Goal: Check status: Check status

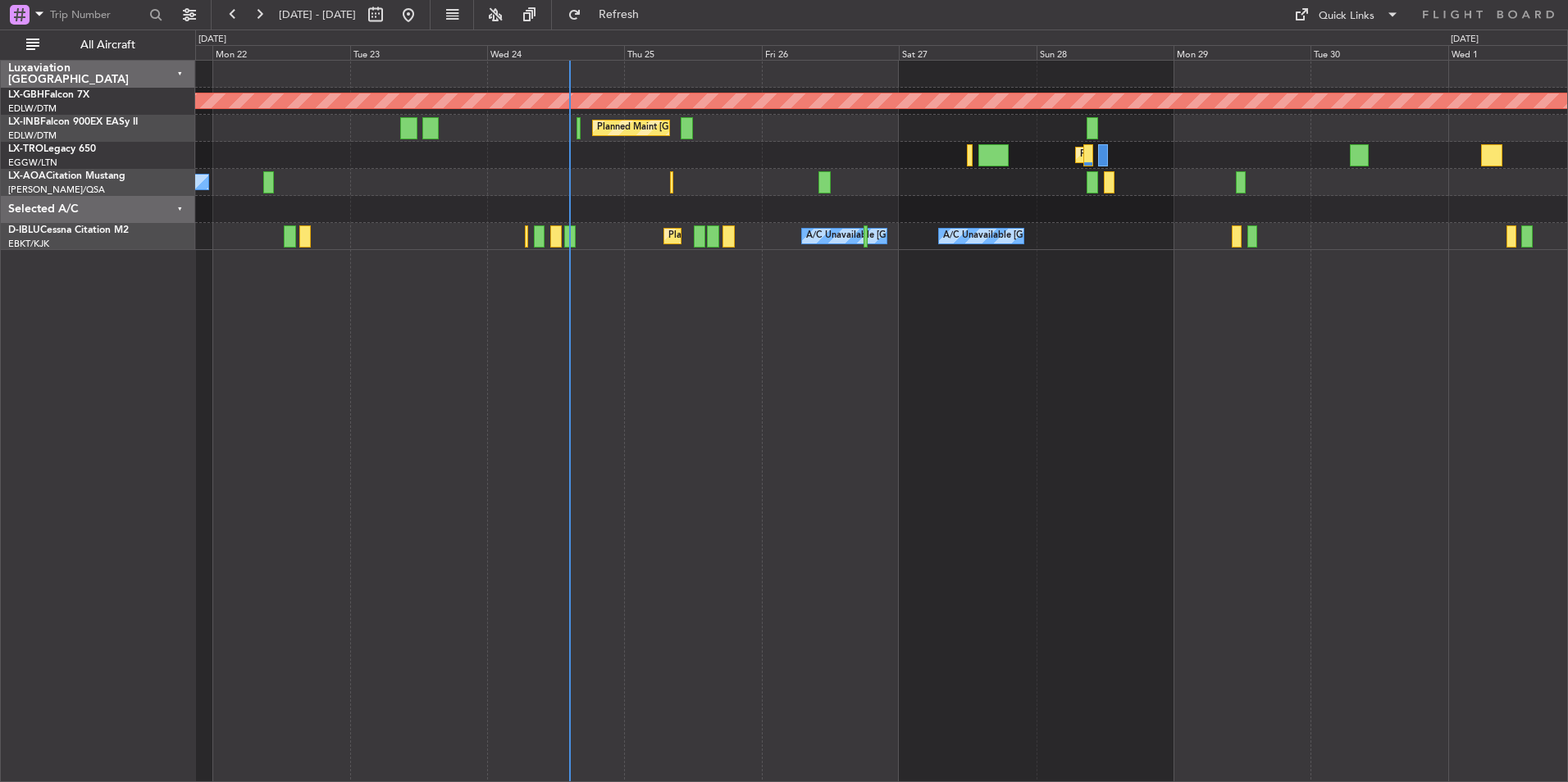
click at [893, 411] on div "Planned Maint Nurnberg Planned Maint [GEOGRAPHIC_DATA] ([GEOGRAPHIC_DATA]) Plan…" at bounding box center [881, 420] width 1372 height 722
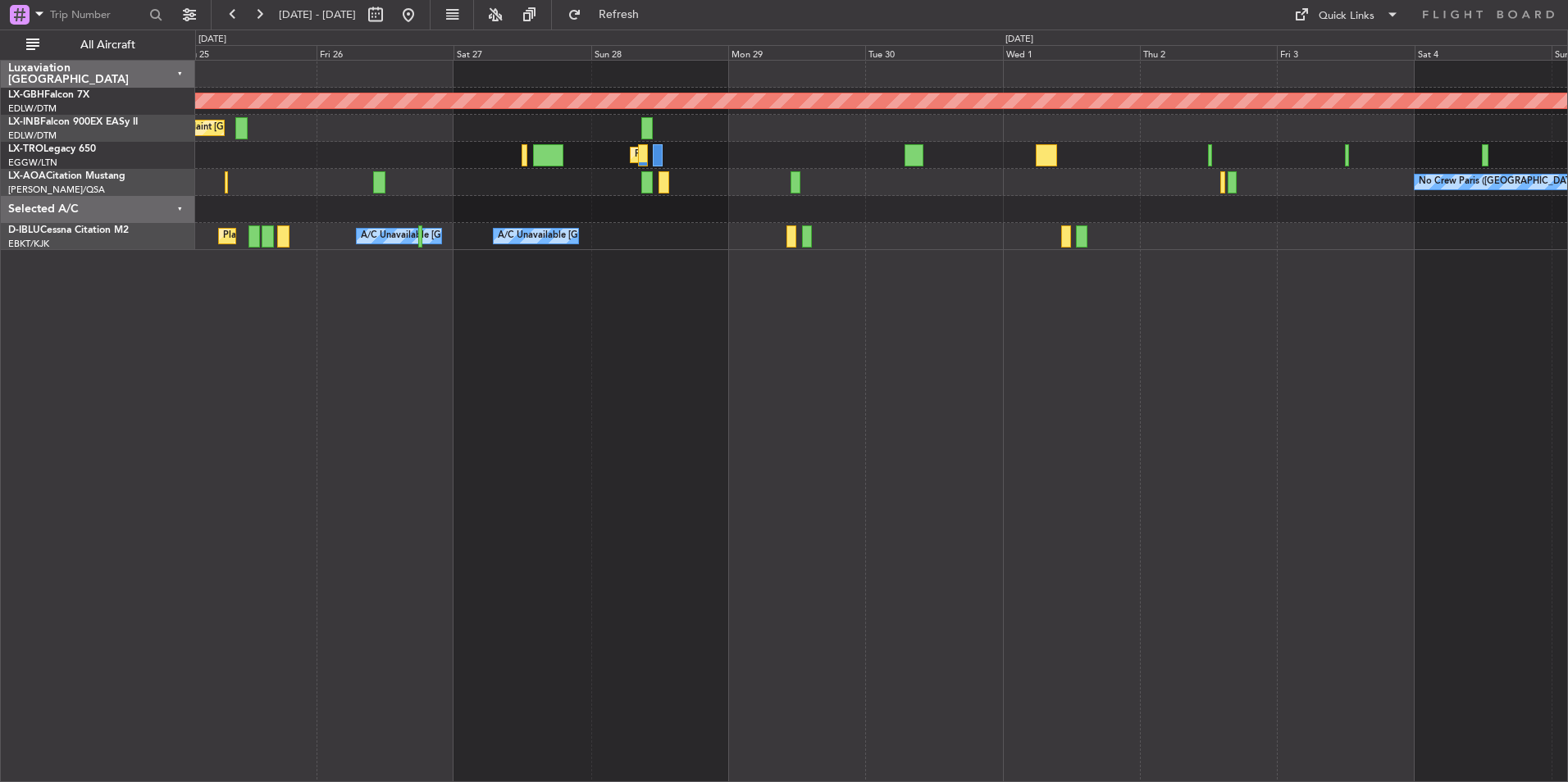
click at [948, 427] on div "Planned Maint Nurnberg Planned Maint [GEOGRAPHIC_DATA] ([GEOGRAPHIC_DATA]) Plan…" at bounding box center [881, 420] width 1372 height 722
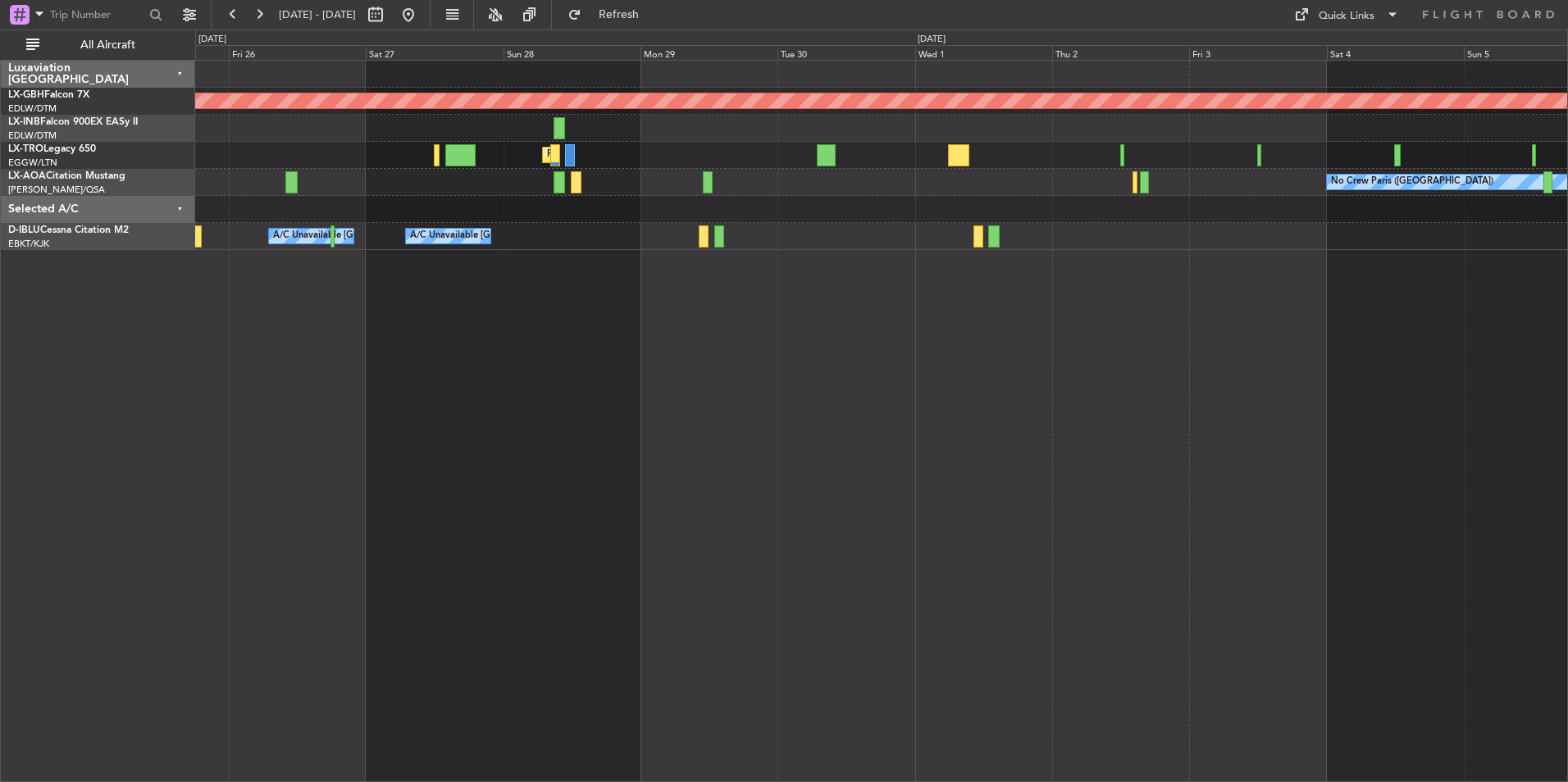
click at [1112, 406] on div "Planned Maint Nurnberg Planned Maint [GEOGRAPHIC_DATA] ([GEOGRAPHIC_DATA]) Plan…" at bounding box center [881, 420] width 1372 height 722
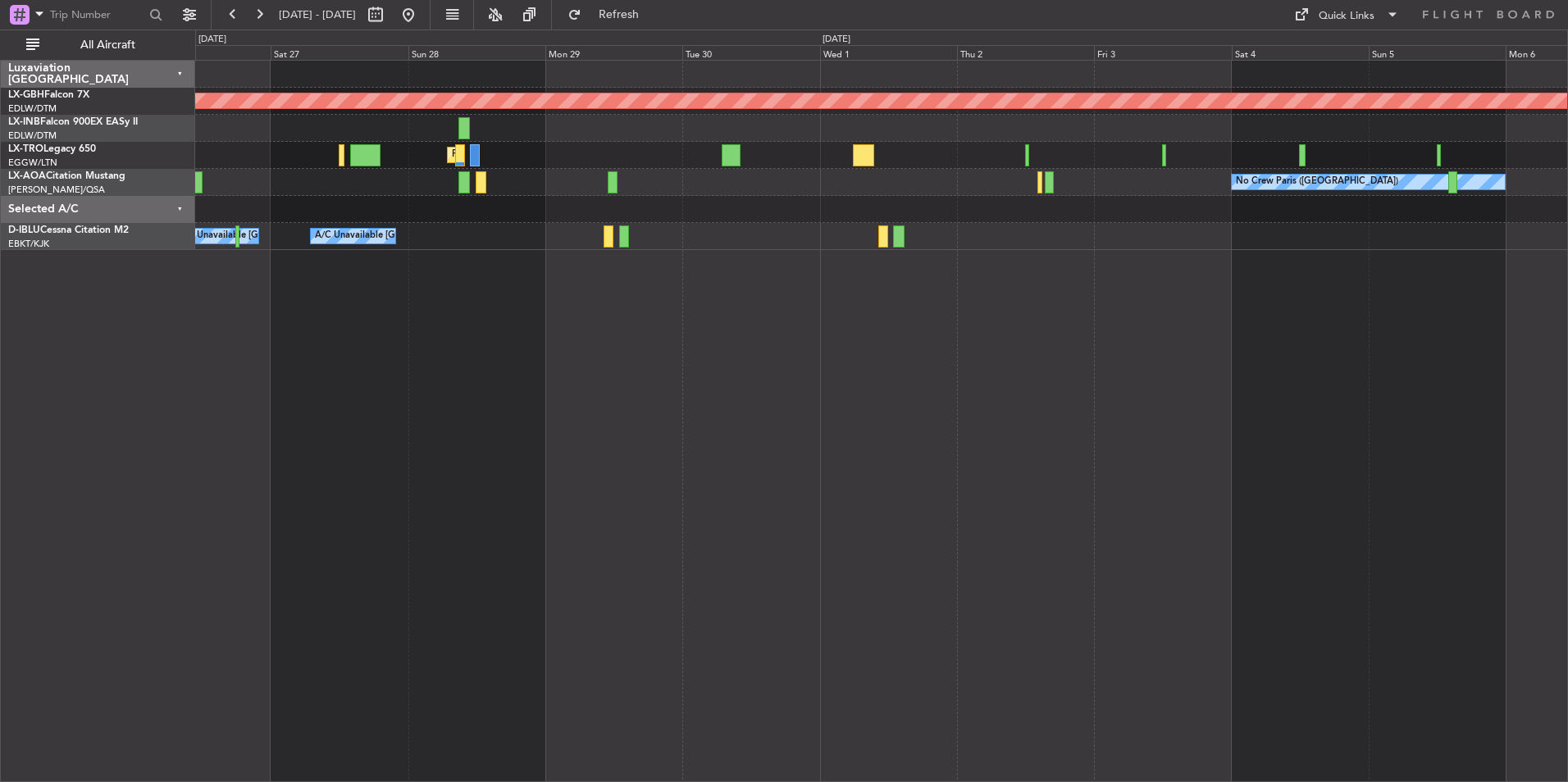
click at [1179, 412] on div "Planned Maint Nurnberg Planned Maint [GEOGRAPHIC_DATA] ([GEOGRAPHIC_DATA]) Plan…" at bounding box center [881, 420] width 1372 height 722
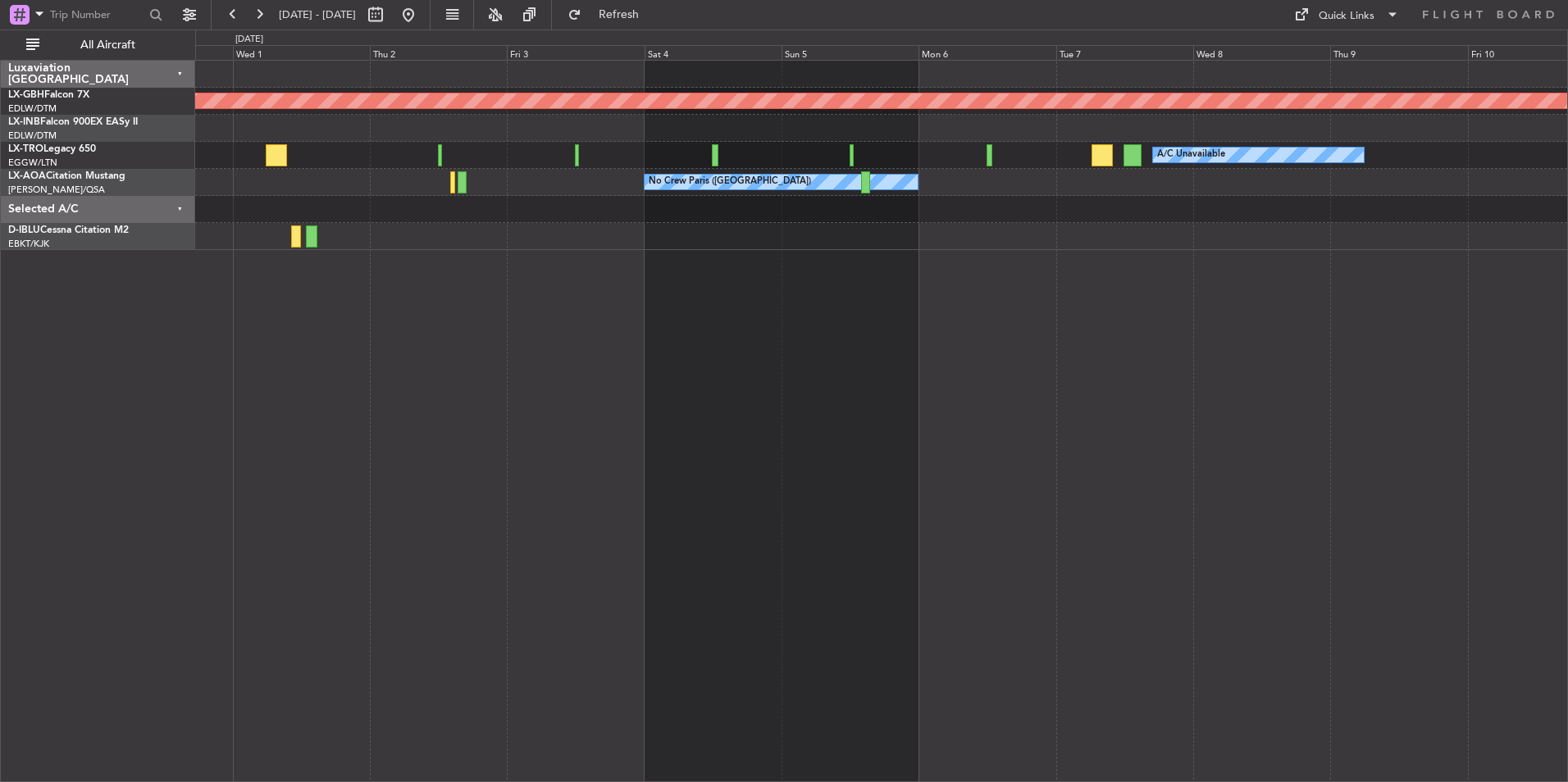
click at [789, 384] on div "Planned Maint Nurnberg A/C Unavailable Planned Maint [GEOGRAPHIC_DATA] ([GEOGRA…" at bounding box center [881, 420] width 1372 height 722
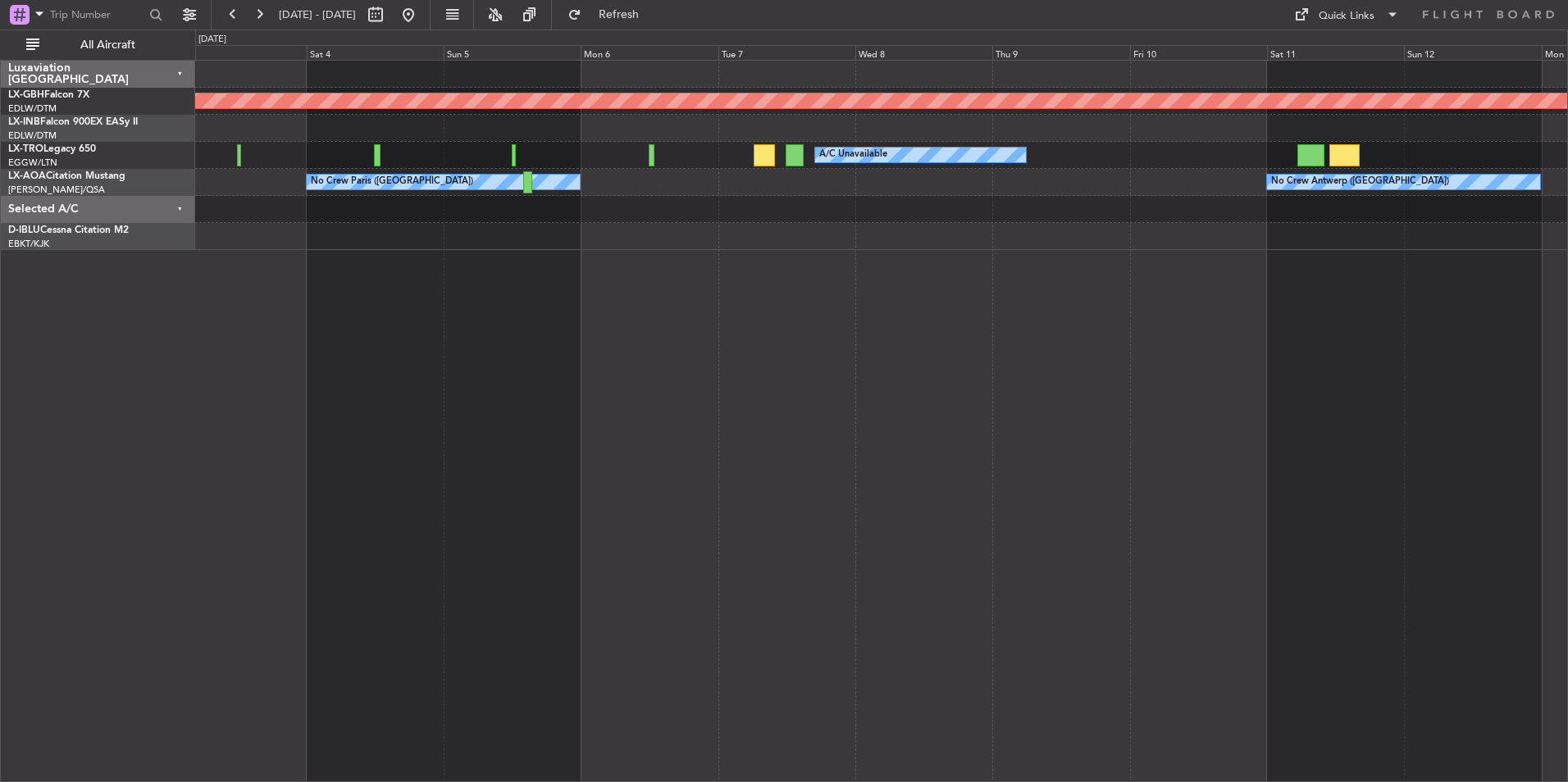
click at [805, 366] on div "Planned Maint Nurnberg A/C Unavailable Planned Maint [GEOGRAPHIC_DATA] (Riga In…" at bounding box center [881, 420] width 1372 height 722
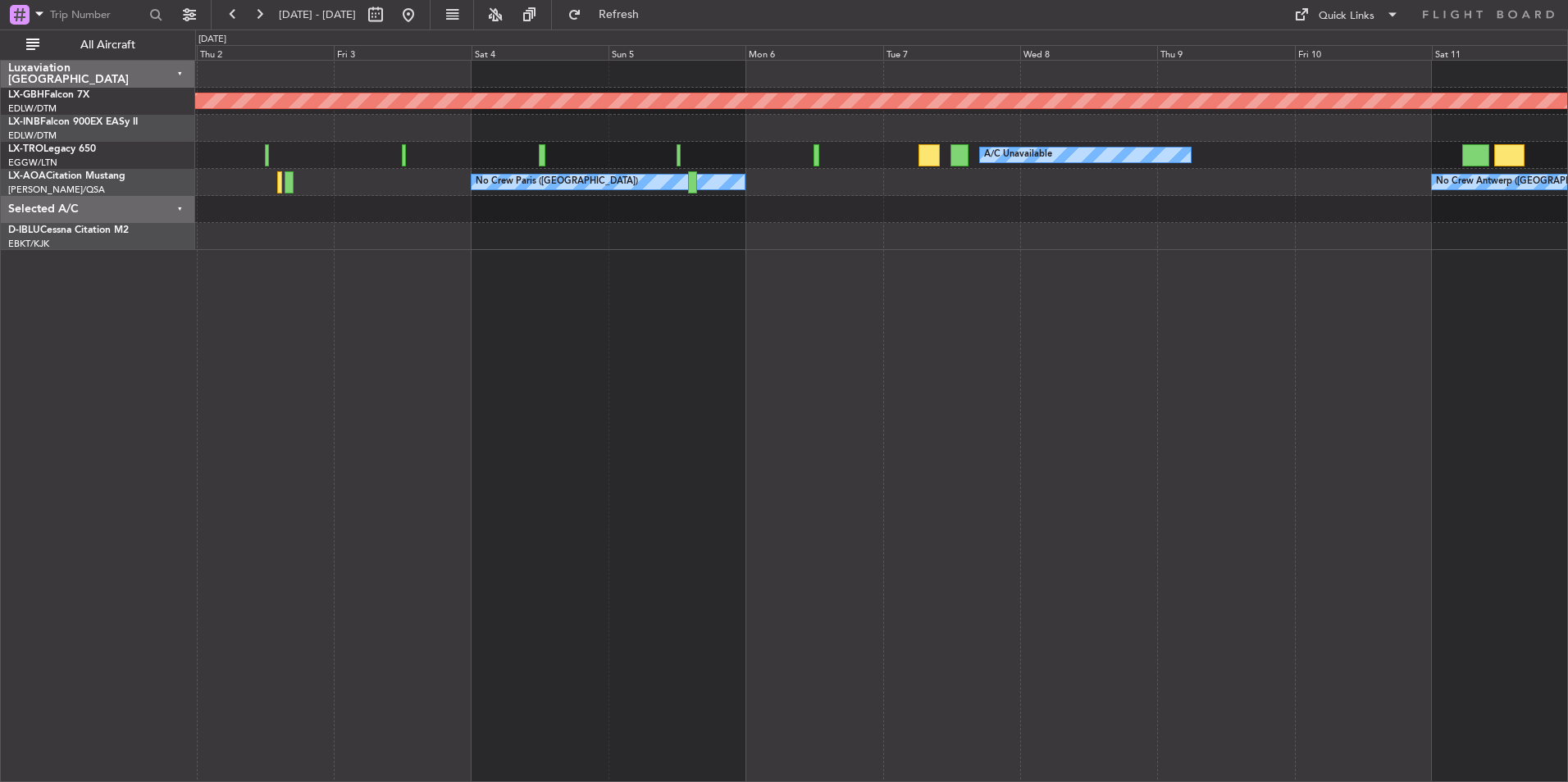
click at [1479, 431] on div "Planned Maint Nurnberg A/C Unavailable Planned Maint [GEOGRAPHIC_DATA] (Riga In…" at bounding box center [881, 420] width 1372 height 722
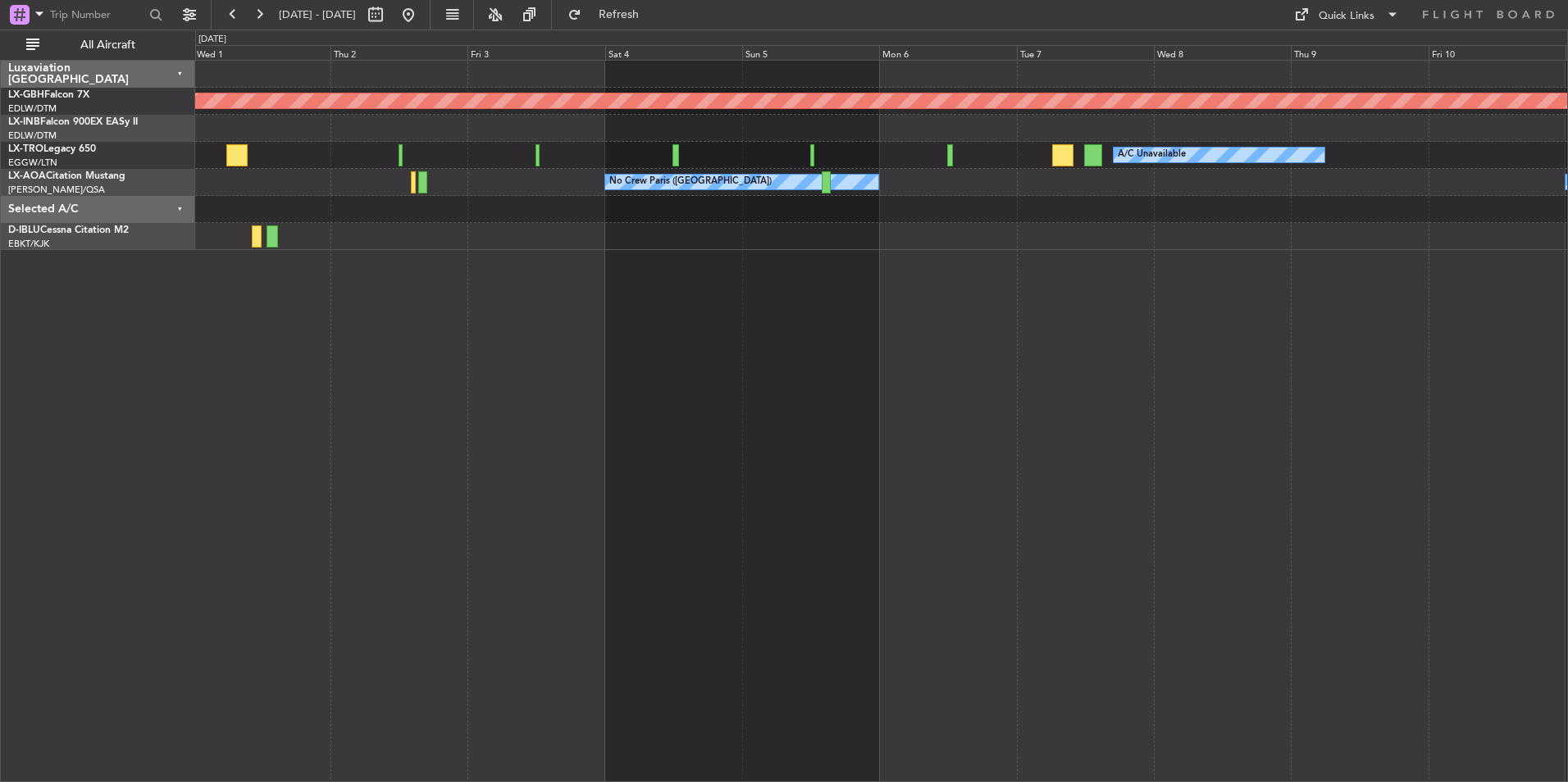
click at [1077, 356] on div "Planned Maint Nurnberg A/C Unavailable No Crew [GEOGRAPHIC_DATA] ([GEOGRAPHIC_D…" at bounding box center [881, 420] width 1372 height 722
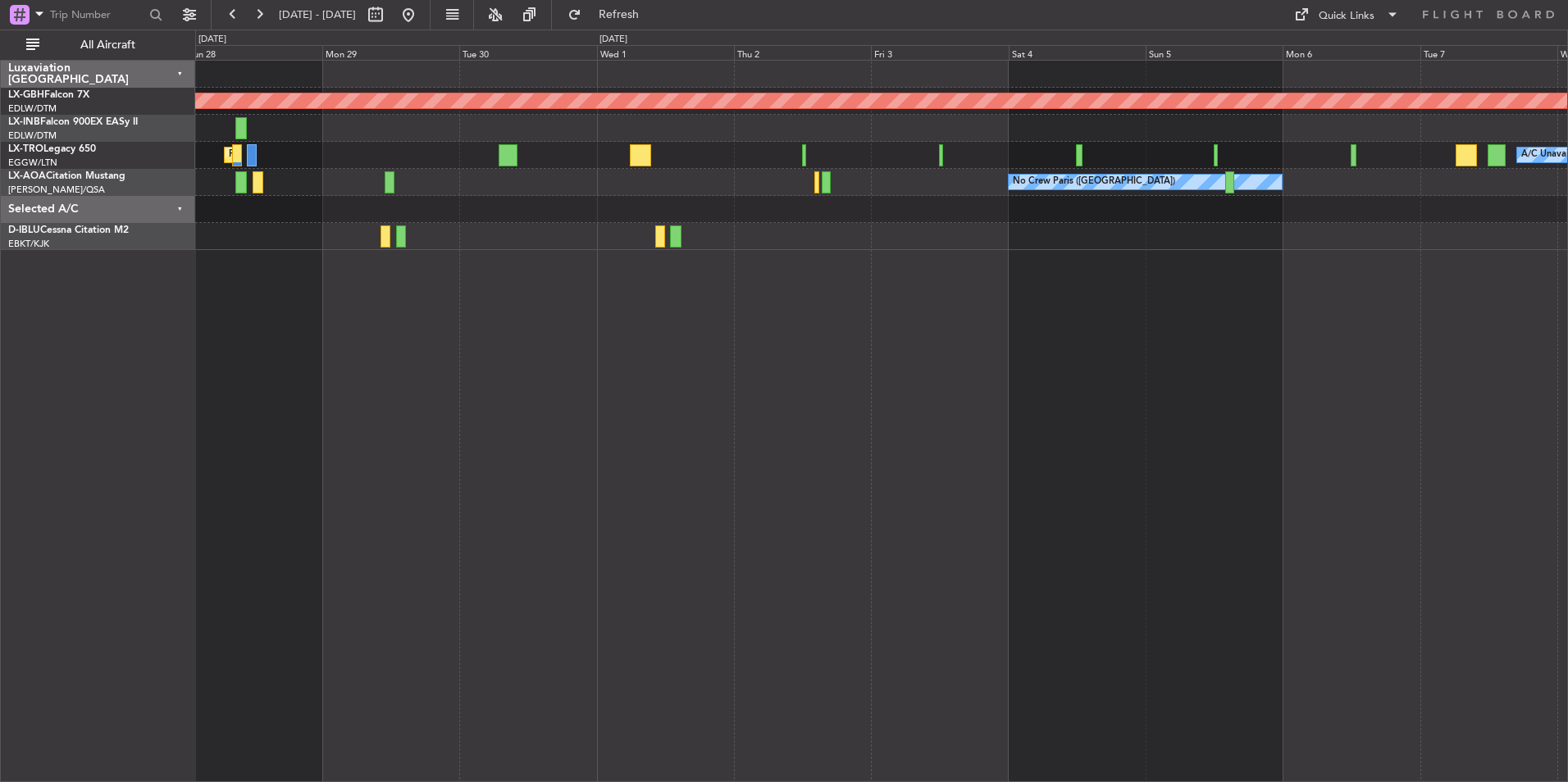
click at [818, 411] on div "Planned Maint Nurnberg Planned Maint [GEOGRAPHIC_DATA] ([GEOGRAPHIC_DATA]) A/C …" at bounding box center [881, 420] width 1372 height 722
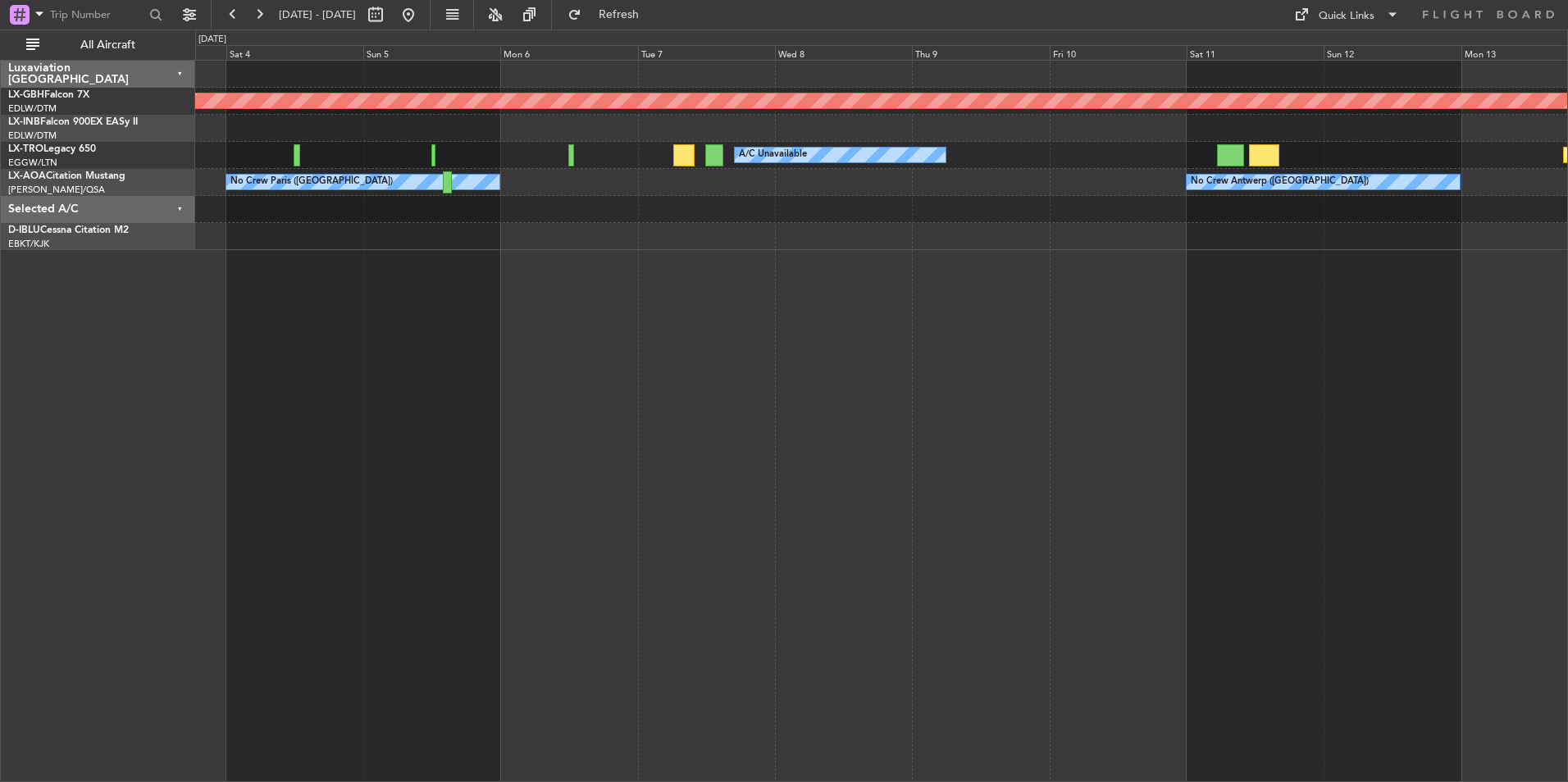
click at [758, 525] on div "Planned Maint Nurnberg A/C Unavailable Planned Maint [GEOGRAPHIC_DATA] (Riga In…" at bounding box center [881, 420] width 1372 height 722
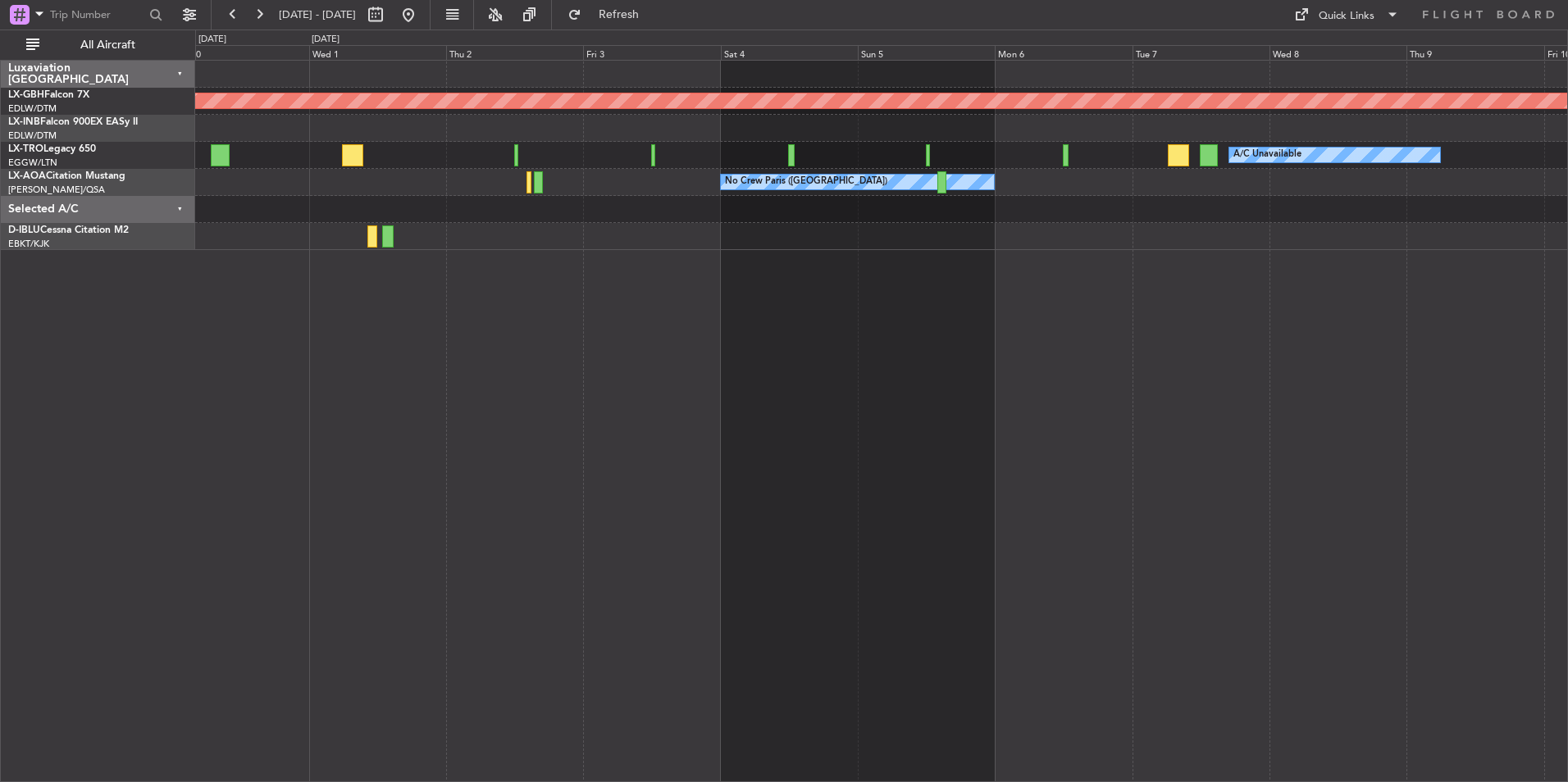
click at [917, 345] on div "Planned Maint Nurnberg A/C Unavailable Planned Maint [GEOGRAPHIC_DATA] ([GEOGRA…" at bounding box center [881, 420] width 1372 height 722
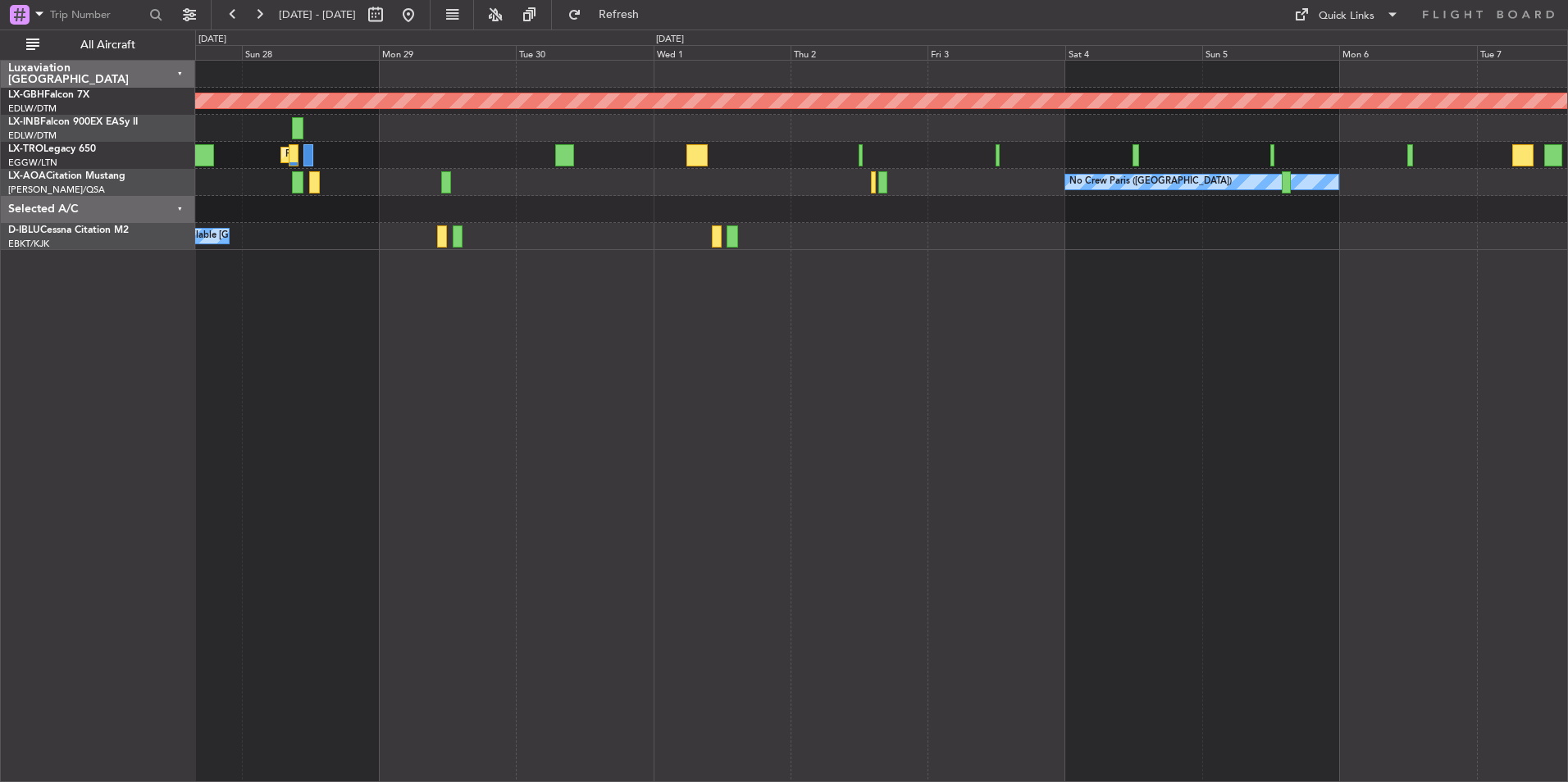
click at [899, 455] on div "Planned Maint Nurnberg Planned Maint [GEOGRAPHIC_DATA] ([GEOGRAPHIC_DATA]) Plan…" at bounding box center [881, 420] width 1372 height 722
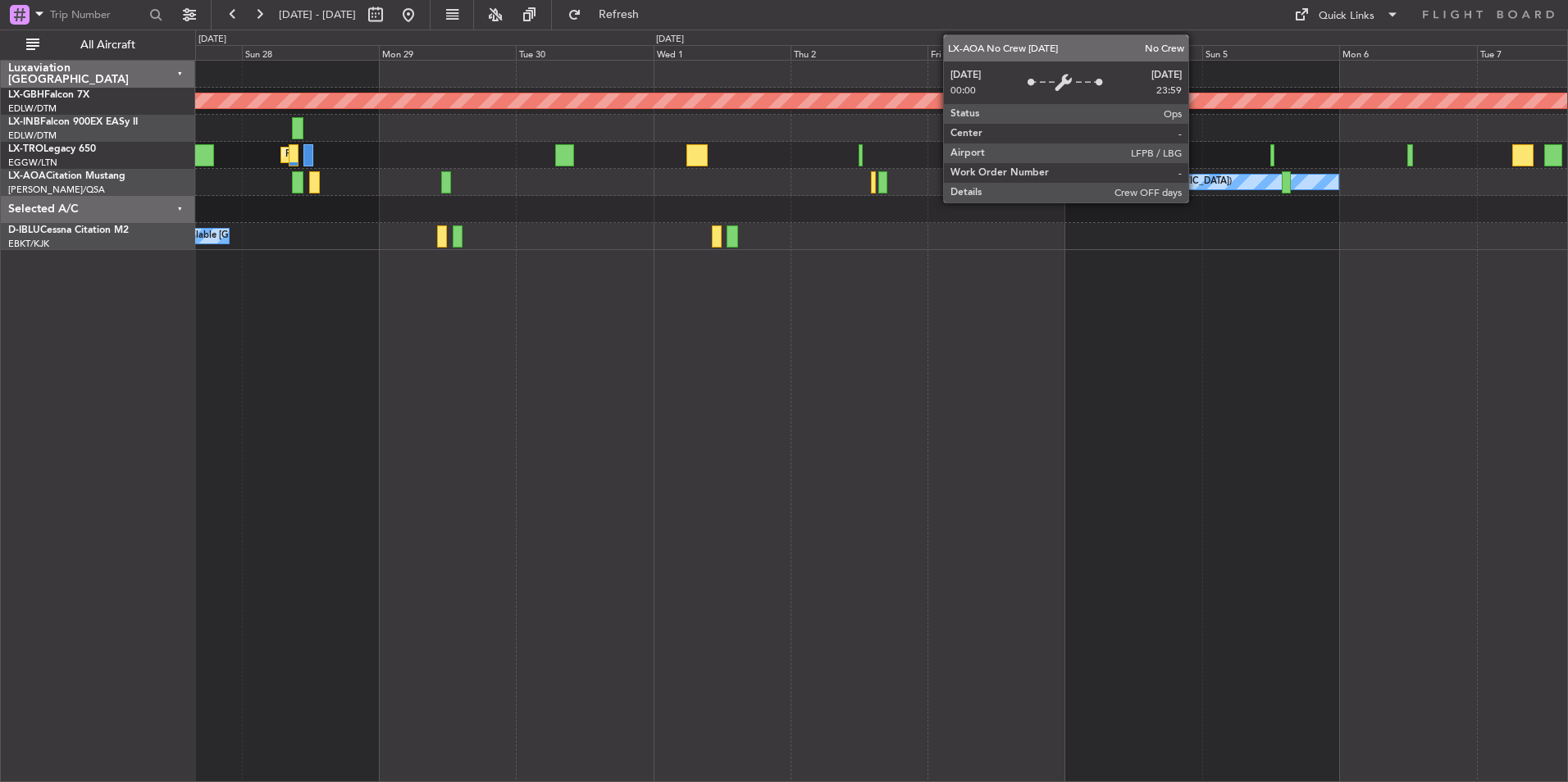
click at [1196, 179] on div "No Crew Paris ([GEOGRAPHIC_DATA])" at bounding box center [1201, 182] width 273 height 14
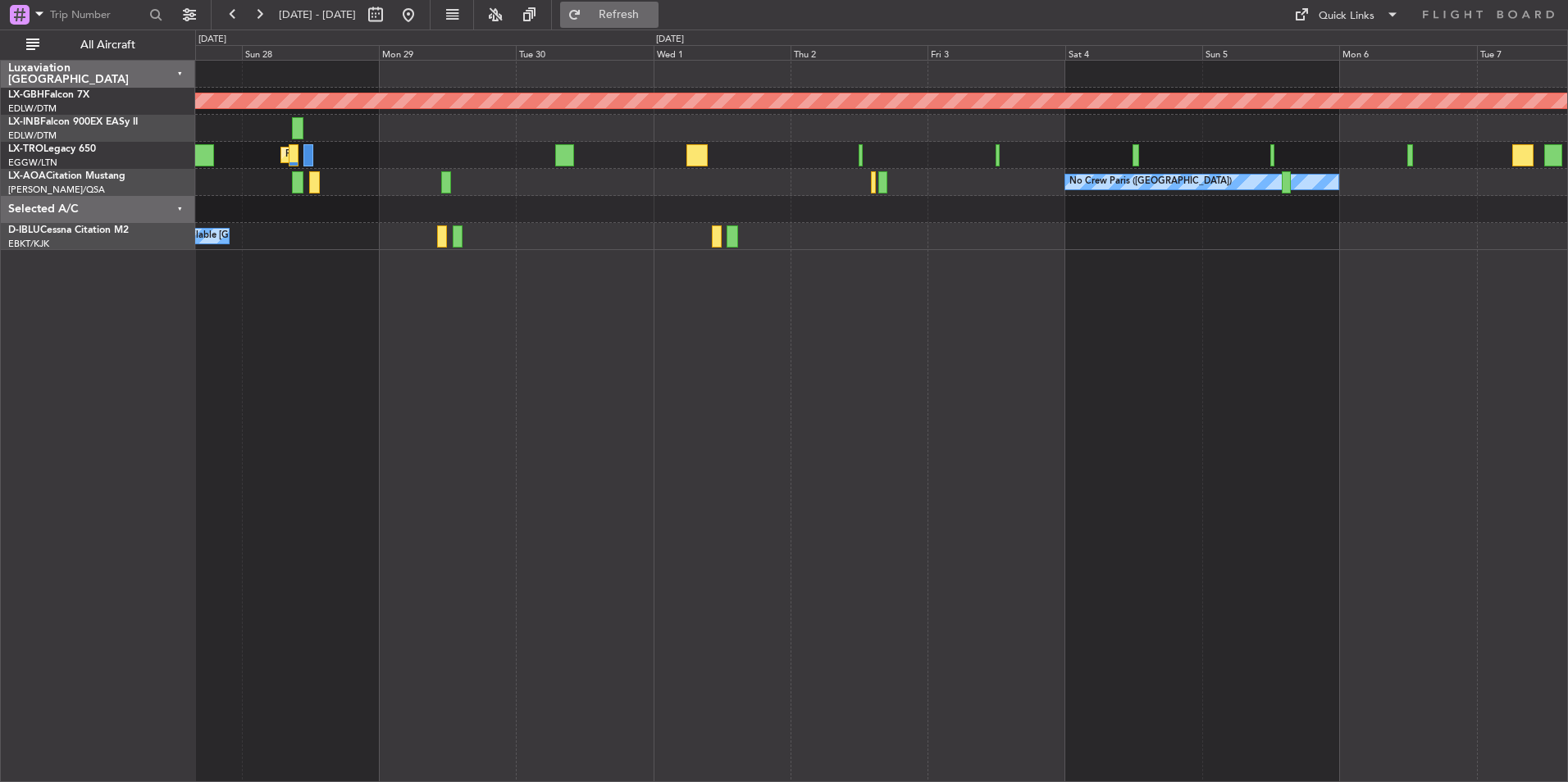
click at [654, 14] on span "Refresh" at bounding box center [619, 14] width 69 height 12
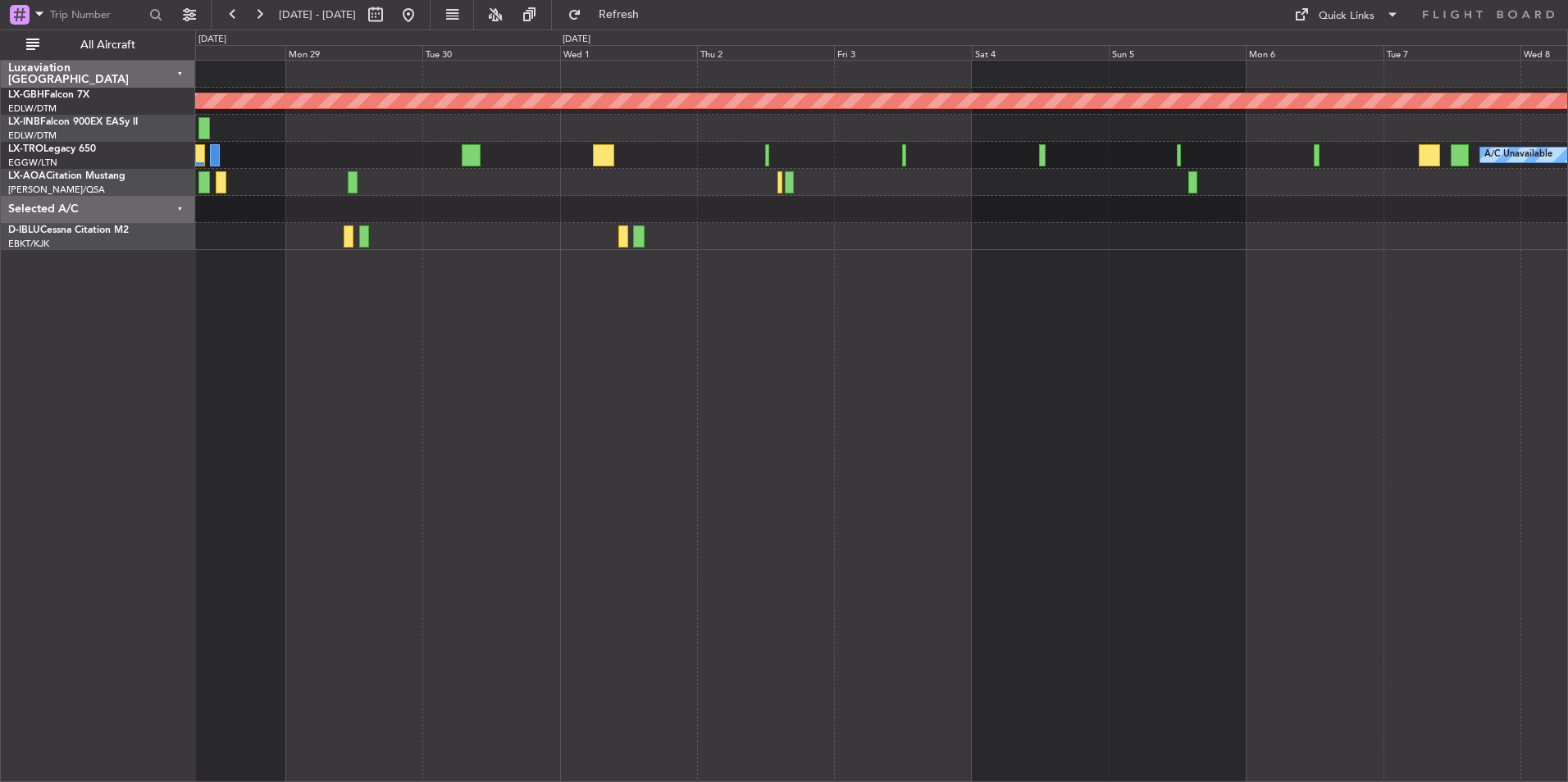
click at [1233, 333] on div "Planned Maint Nurnberg Planned Maint [GEOGRAPHIC_DATA] ([GEOGRAPHIC_DATA]) A/C …" at bounding box center [881, 420] width 1372 height 722
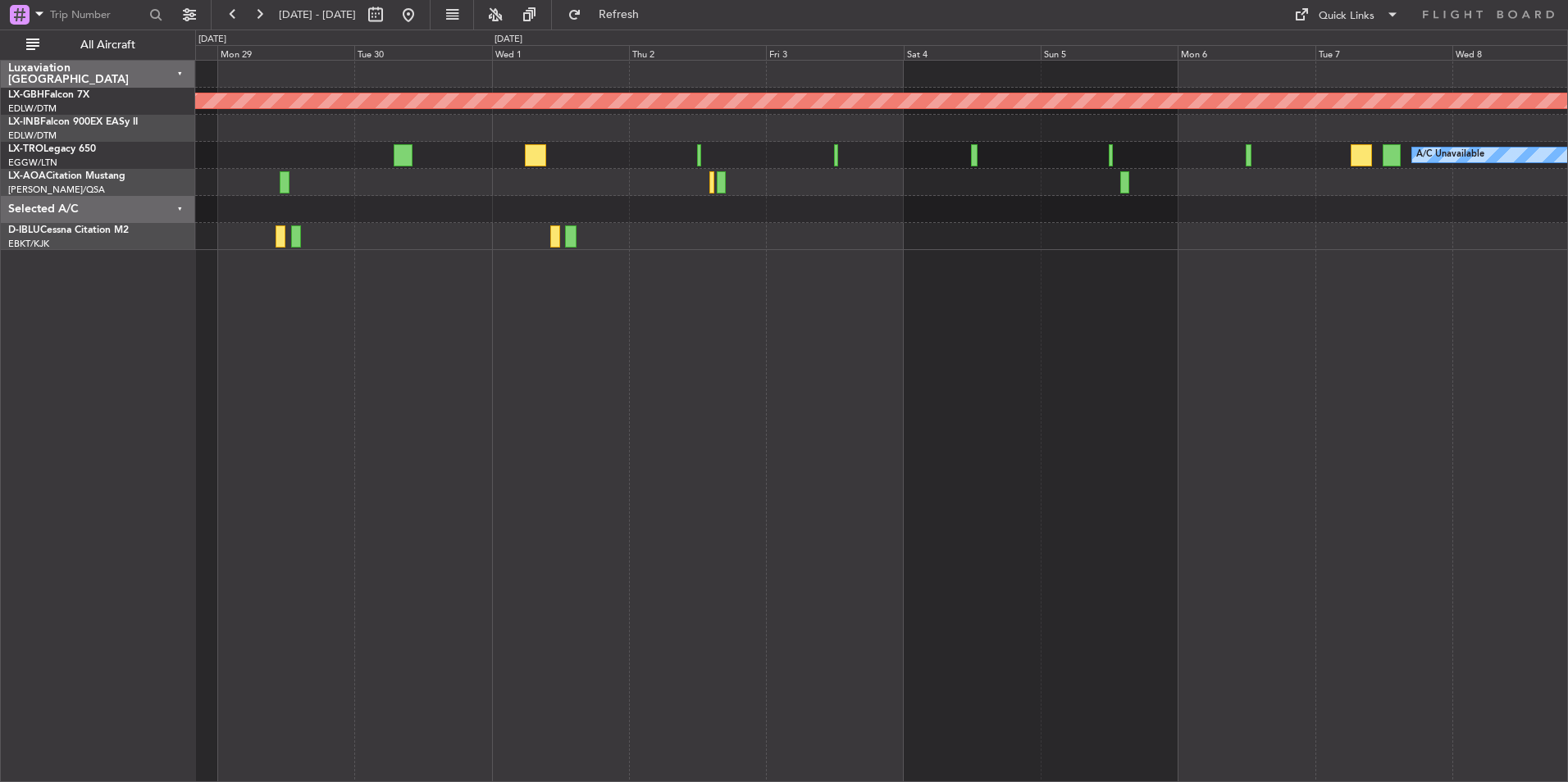
click at [1281, 452] on div "Planned Maint Nurnberg A/C Unavailable Planned Maint [GEOGRAPHIC_DATA] ([GEOGRA…" at bounding box center [881, 420] width 1372 height 722
click at [421, 21] on button at bounding box center [408, 14] width 26 height 26
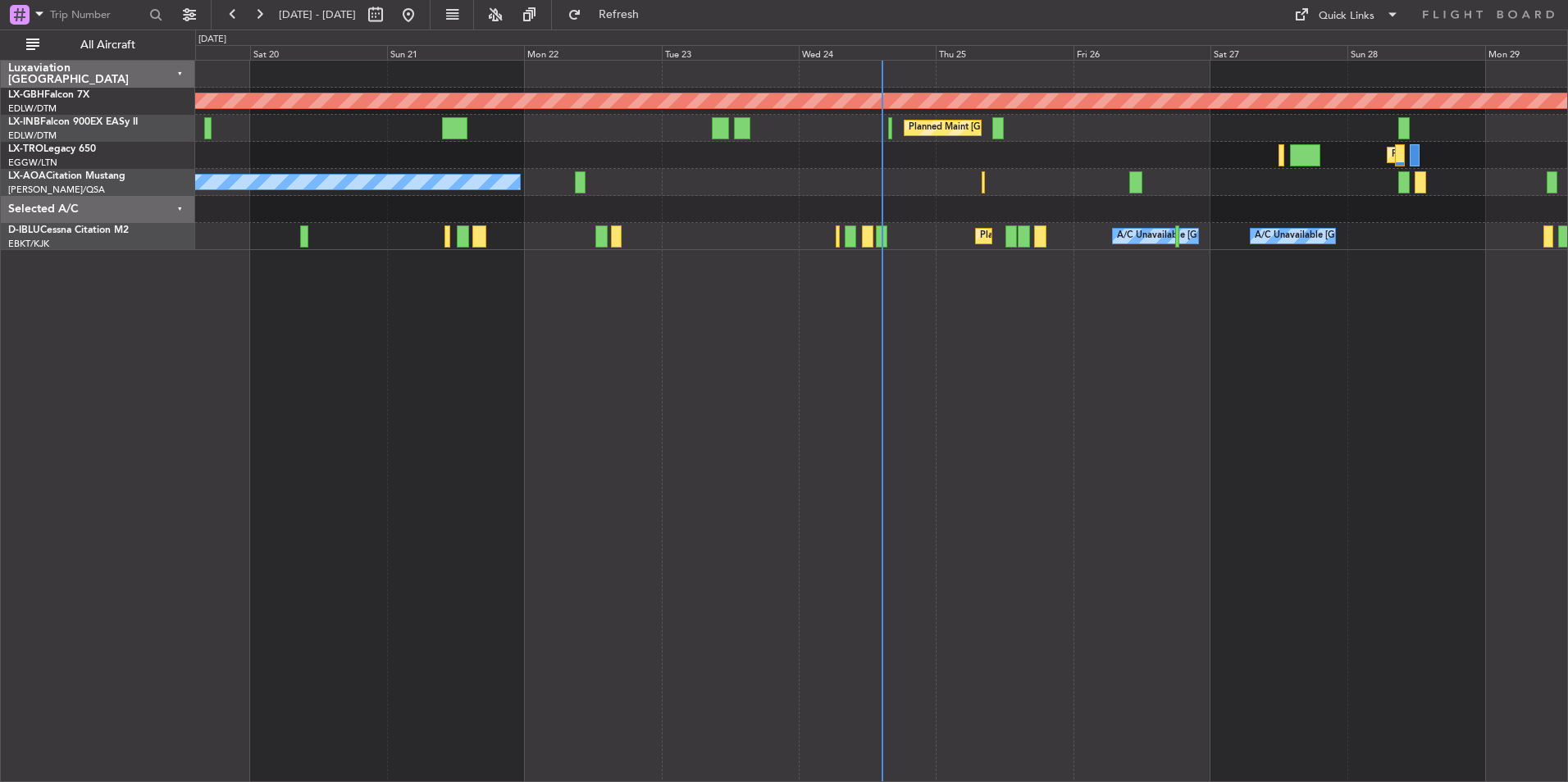
click at [1442, 421] on div "Planned Maint Nurnberg Planned Maint [GEOGRAPHIC_DATA] ([GEOGRAPHIC_DATA]) Plan…" at bounding box center [881, 420] width 1372 height 722
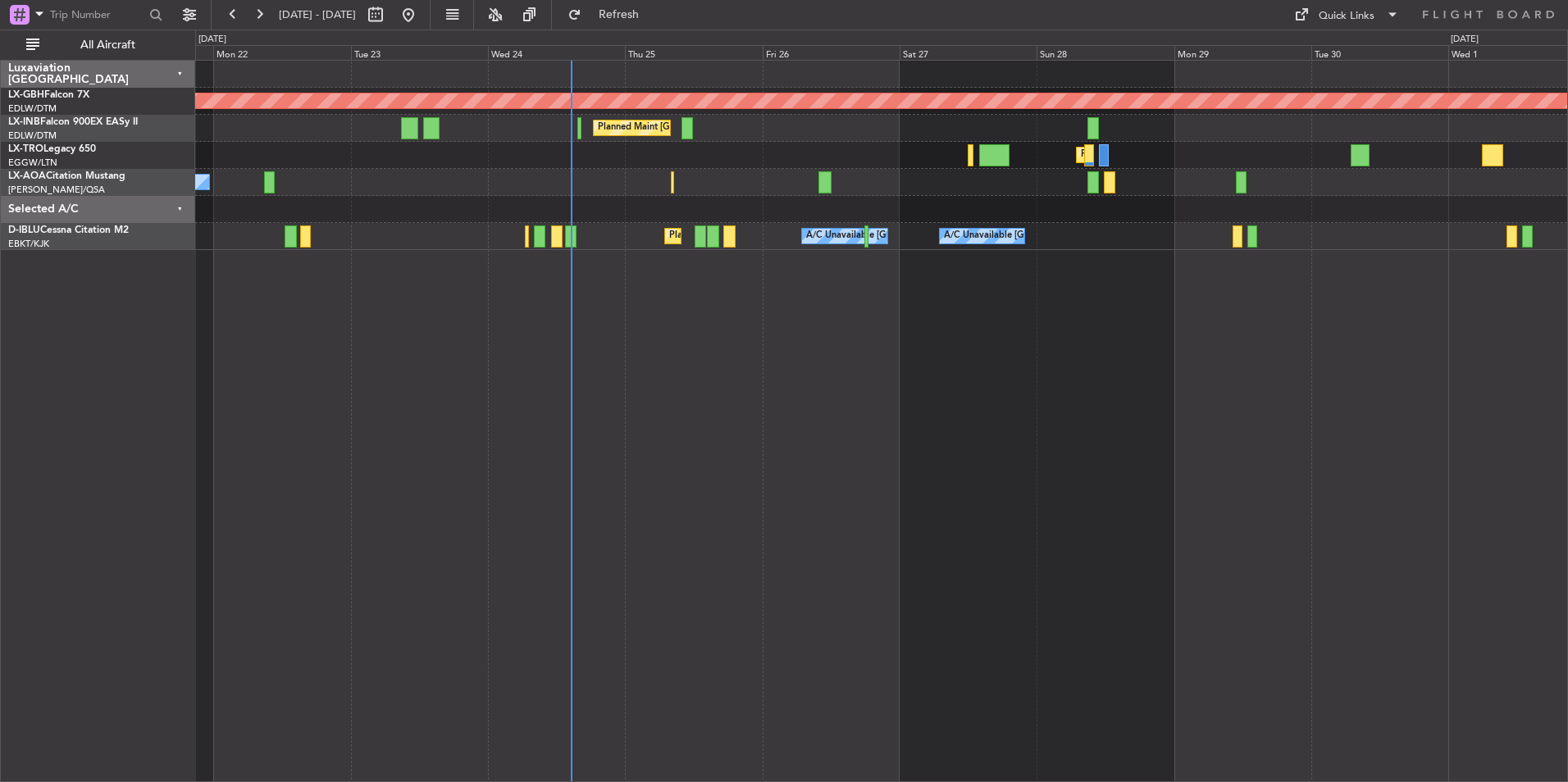
click at [1022, 428] on div "Planned Maint Nurnberg Planned Maint [GEOGRAPHIC_DATA] ([GEOGRAPHIC_DATA]) Plan…" at bounding box center [881, 420] width 1372 height 722
click at [989, 428] on div "Planned Maint Nurnberg Planned Maint [GEOGRAPHIC_DATA] ([GEOGRAPHIC_DATA]) Plan…" at bounding box center [881, 420] width 1372 height 722
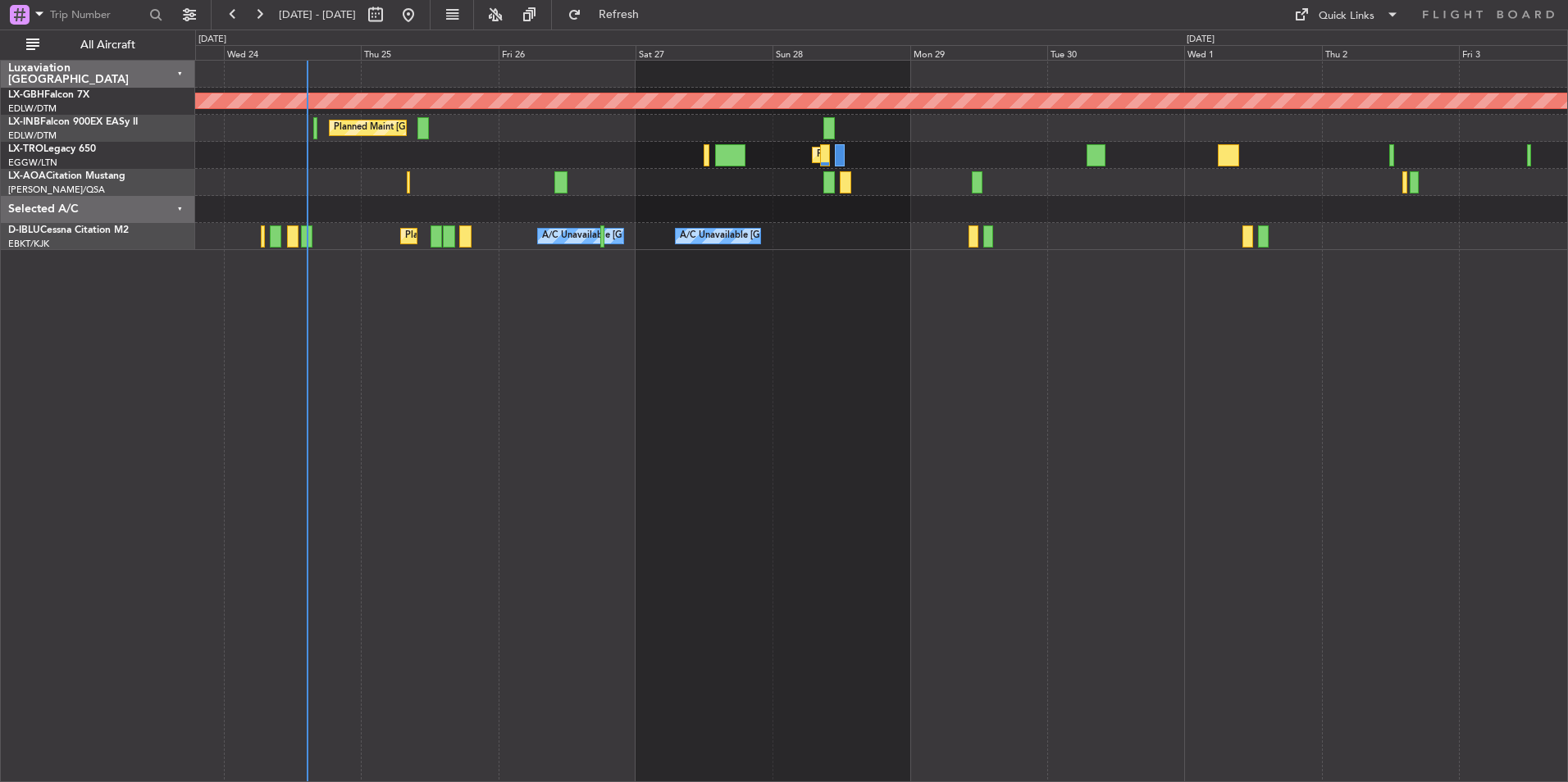
click at [675, 186] on div "Planned Maint Nurnberg Planned Maint [GEOGRAPHIC_DATA] ([GEOGRAPHIC_DATA]) Plan…" at bounding box center [880, 155] width 1371 height 189
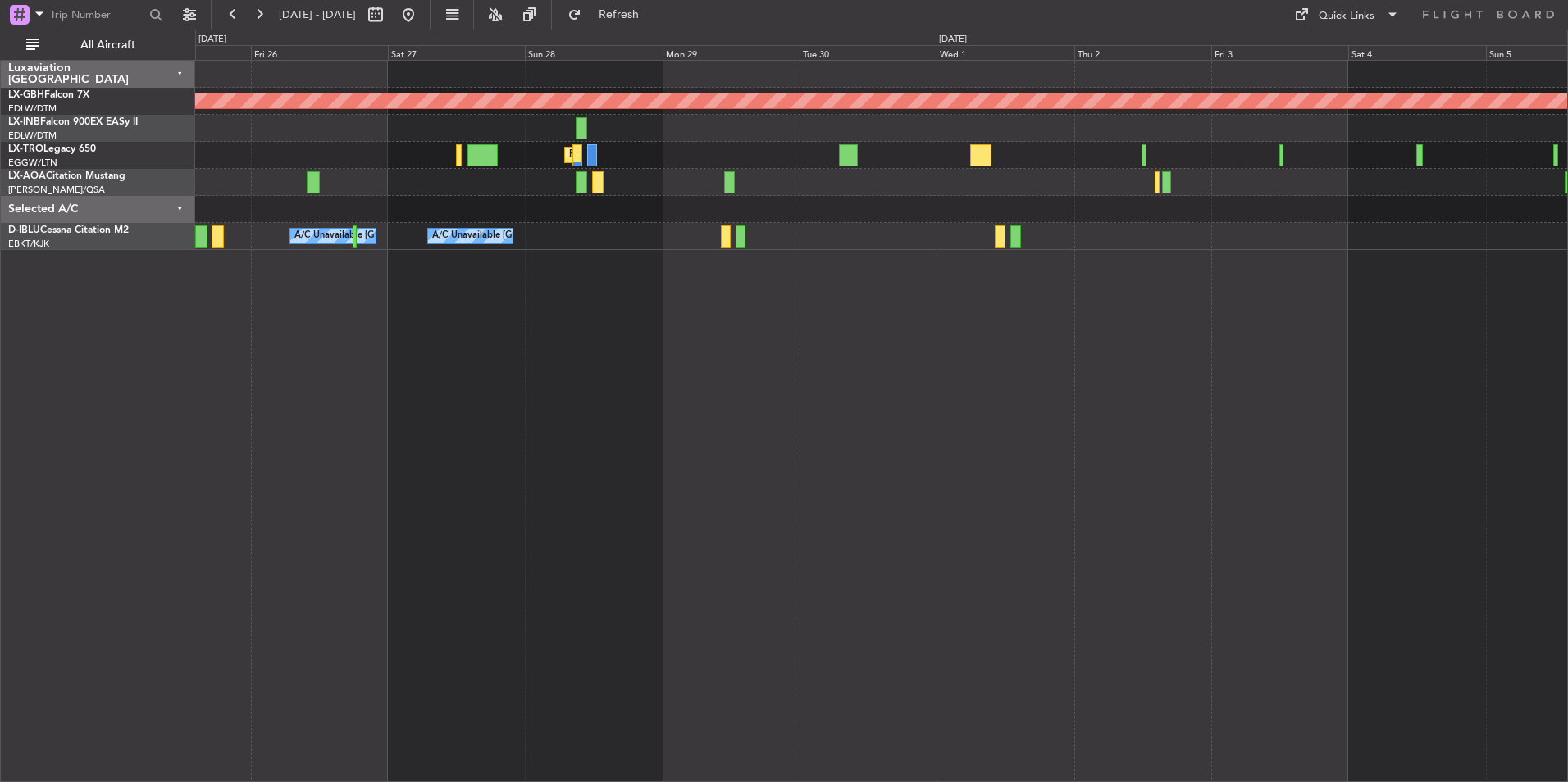
click at [1215, 493] on div "Planned Maint Nurnberg Planned Maint [GEOGRAPHIC_DATA] ([GEOGRAPHIC_DATA]) Plan…" at bounding box center [881, 420] width 1372 height 722
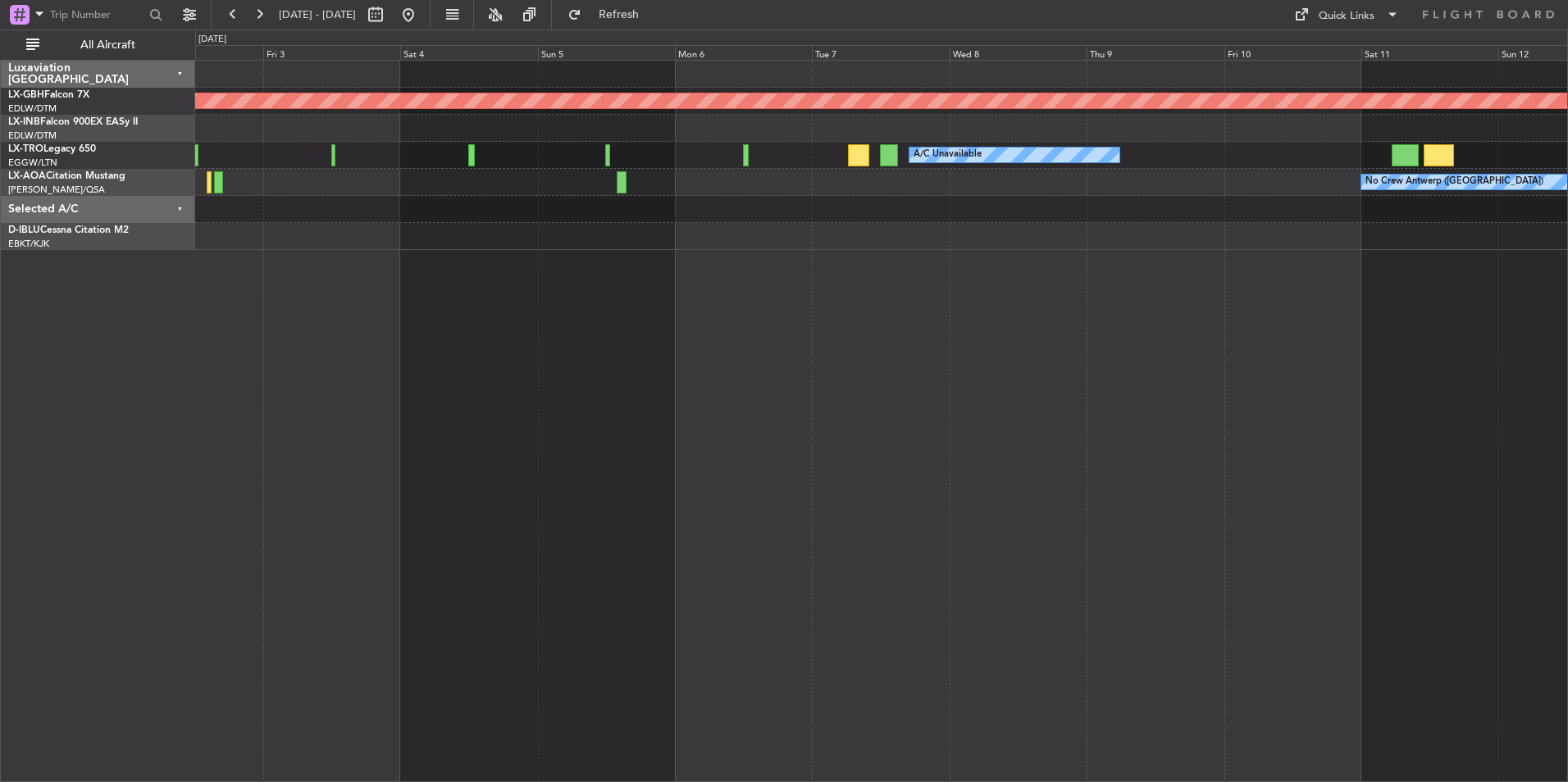
click at [502, 399] on div "Planned Maint Nurnberg A/C Unavailable Planned Maint [GEOGRAPHIC_DATA] (Riga In…" at bounding box center [881, 420] width 1372 height 722
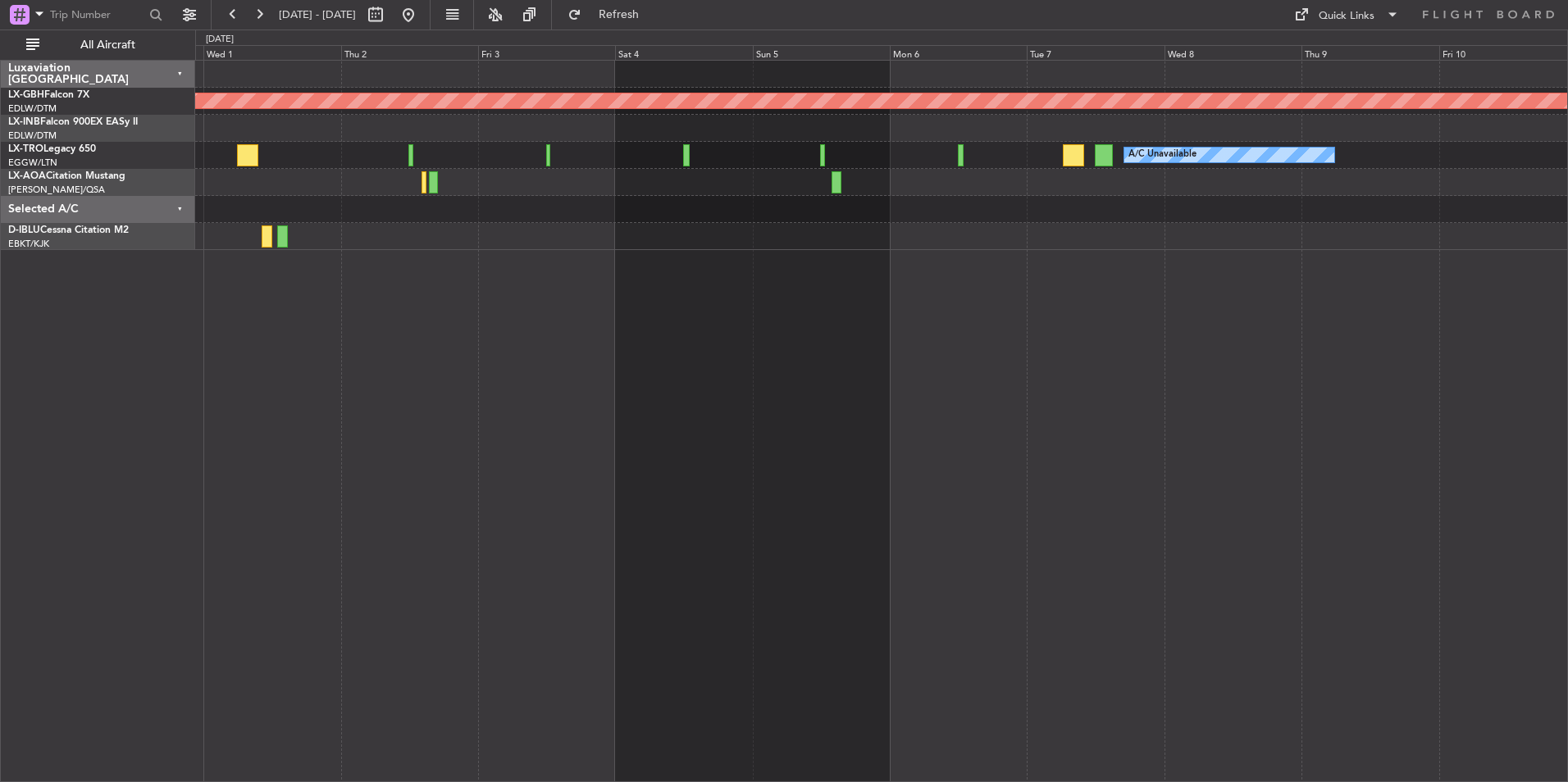
click at [1508, 419] on div "Planned Maint Nurnberg A/C Unavailable No Crew [GEOGRAPHIC_DATA] ([GEOGRAPHIC_D…" at bounding box center [881, 420] width 1372 height 722
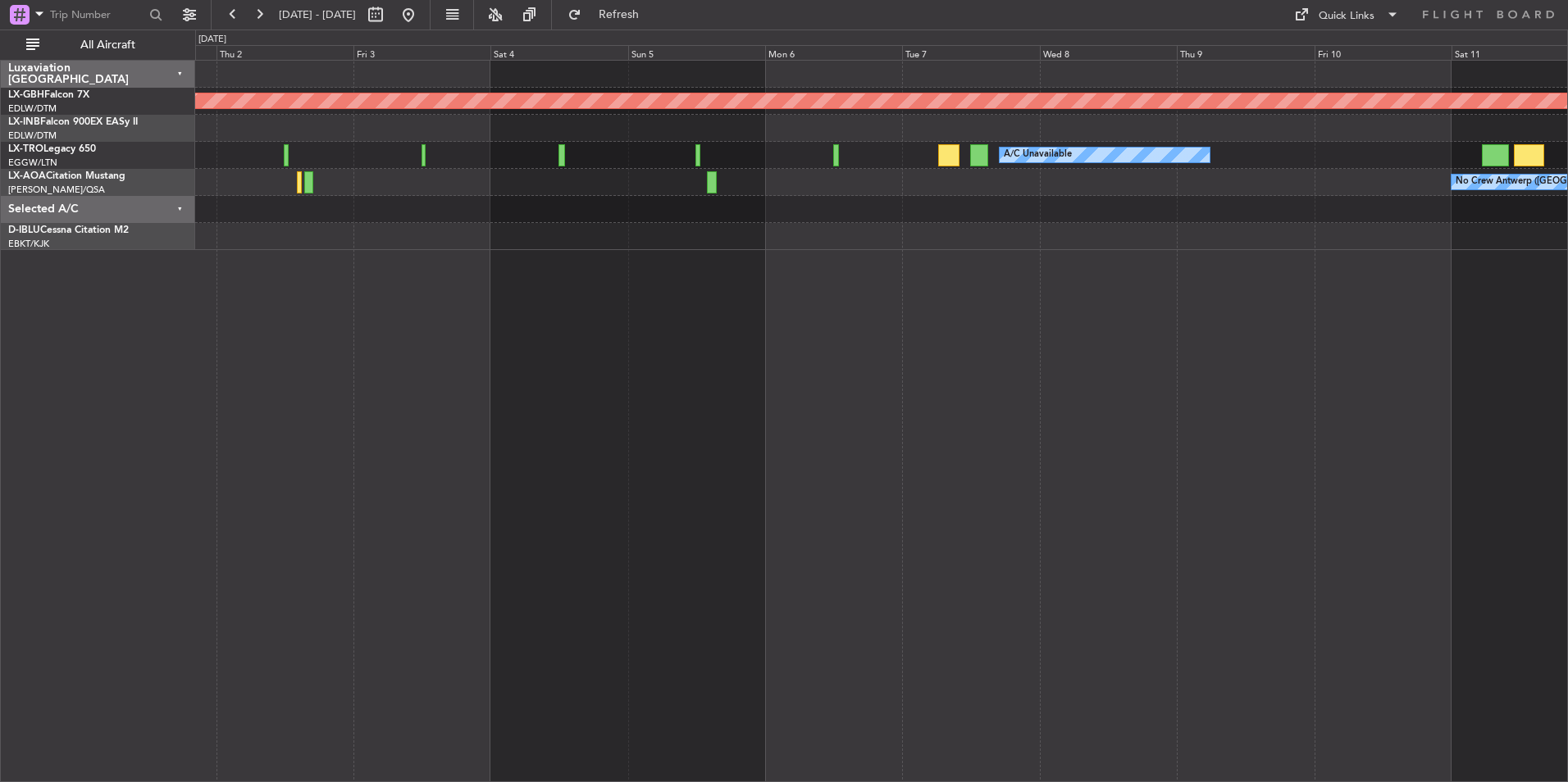
click at [979, 382] on div "Planned Maint Nurnberg A/C Unavailable Planned Maint [GEOGRAPHIC_DATA] (Riga In…" at bounding box center [881, 420] width 1372 height 722
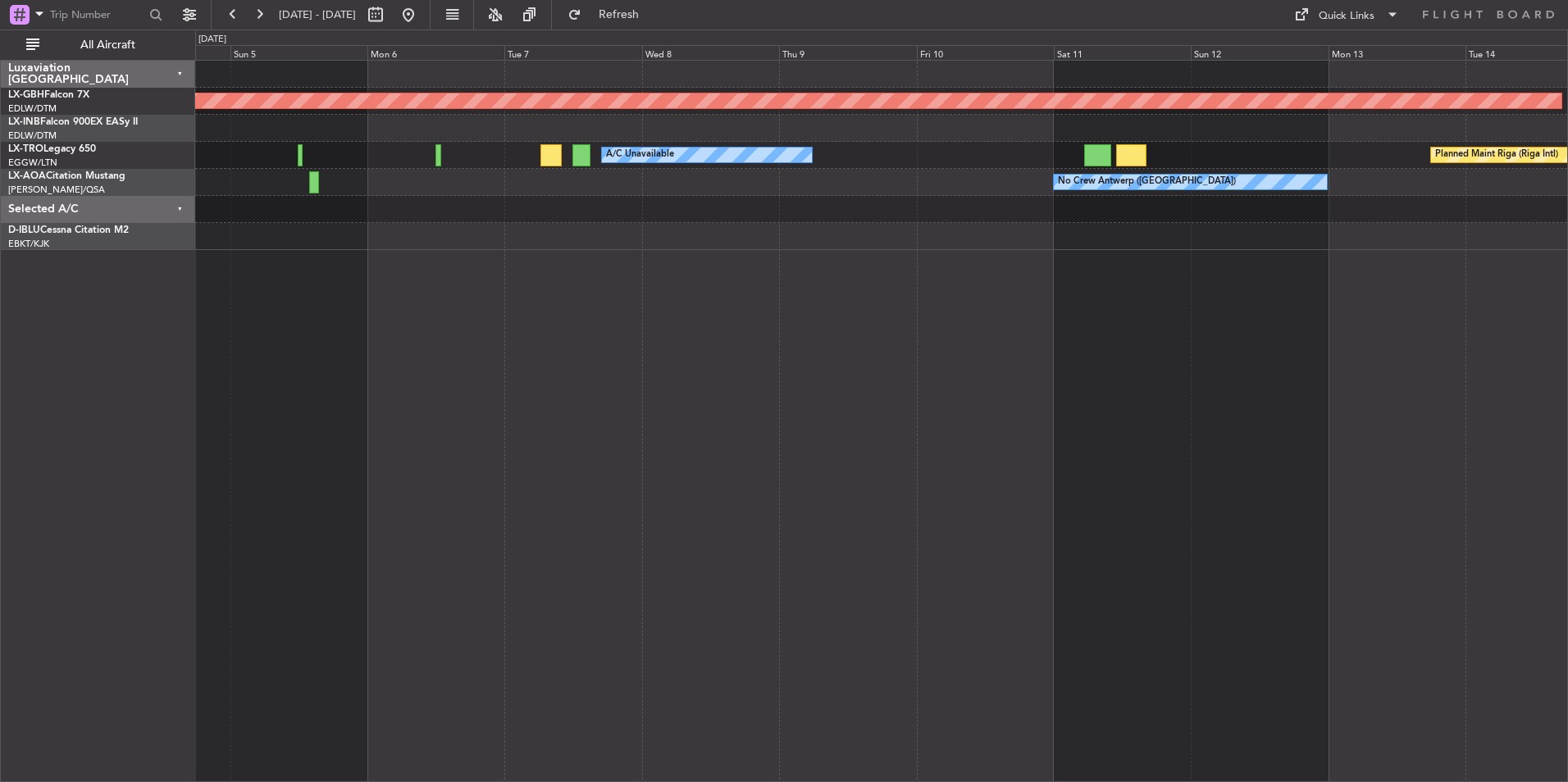
click at [1240, 387] on div "Planned Maint Nurnberg Planned Maint [GEOGRAPHIC_DATA] (Riga Intl) A/C Unavaila…" at bounding box center [881, 420] width 1372 height 722
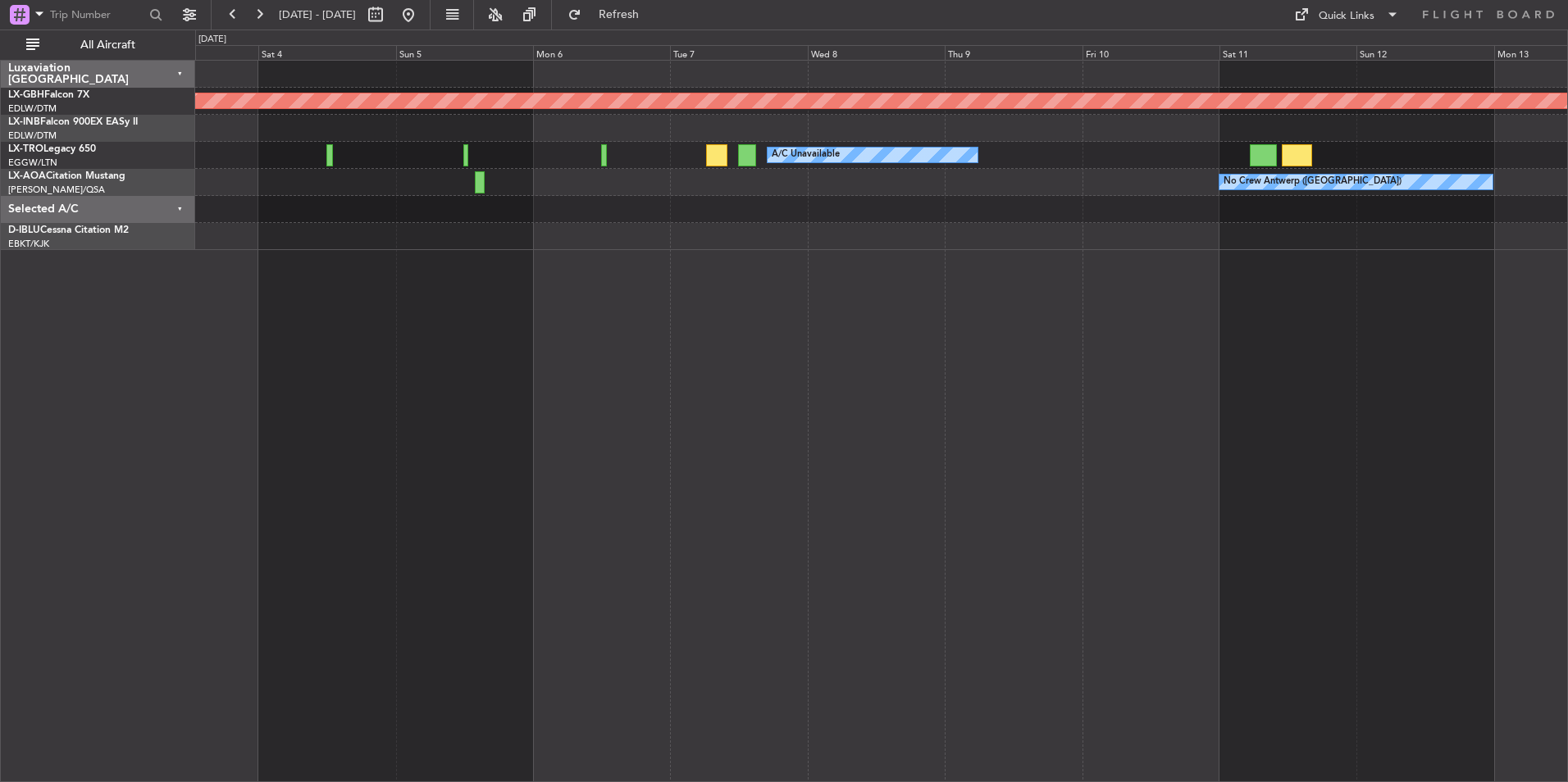
click at [643, 382] on div "Planned Maint Nurnberg A/C Unavailable Planned Maint [GEOGRAPHIC_DATA] (Riga In…" at bounding box center [881, 420] width 1372 height 722
